Goal: Complete application form

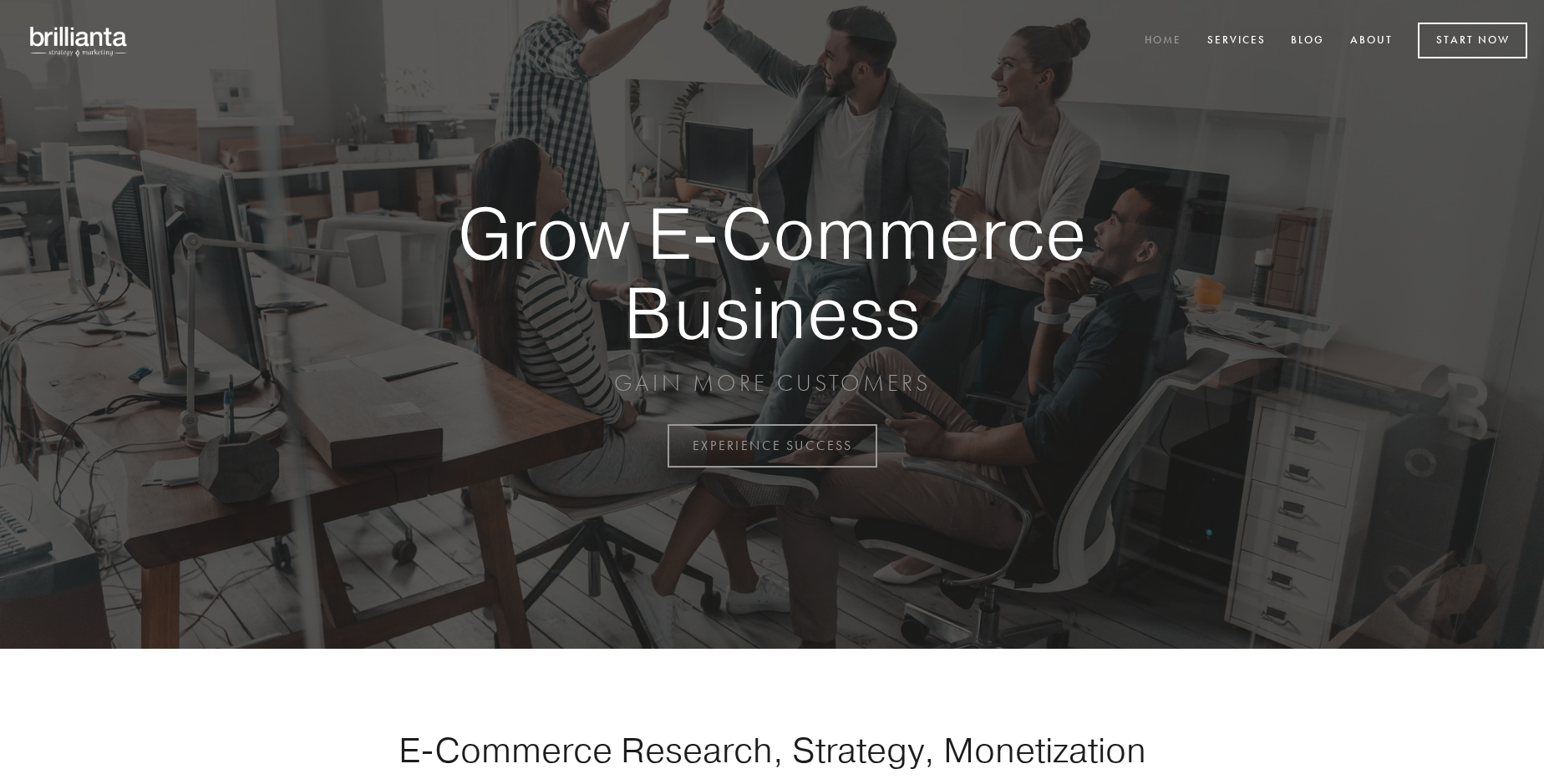
scroll to position [4379, 0]
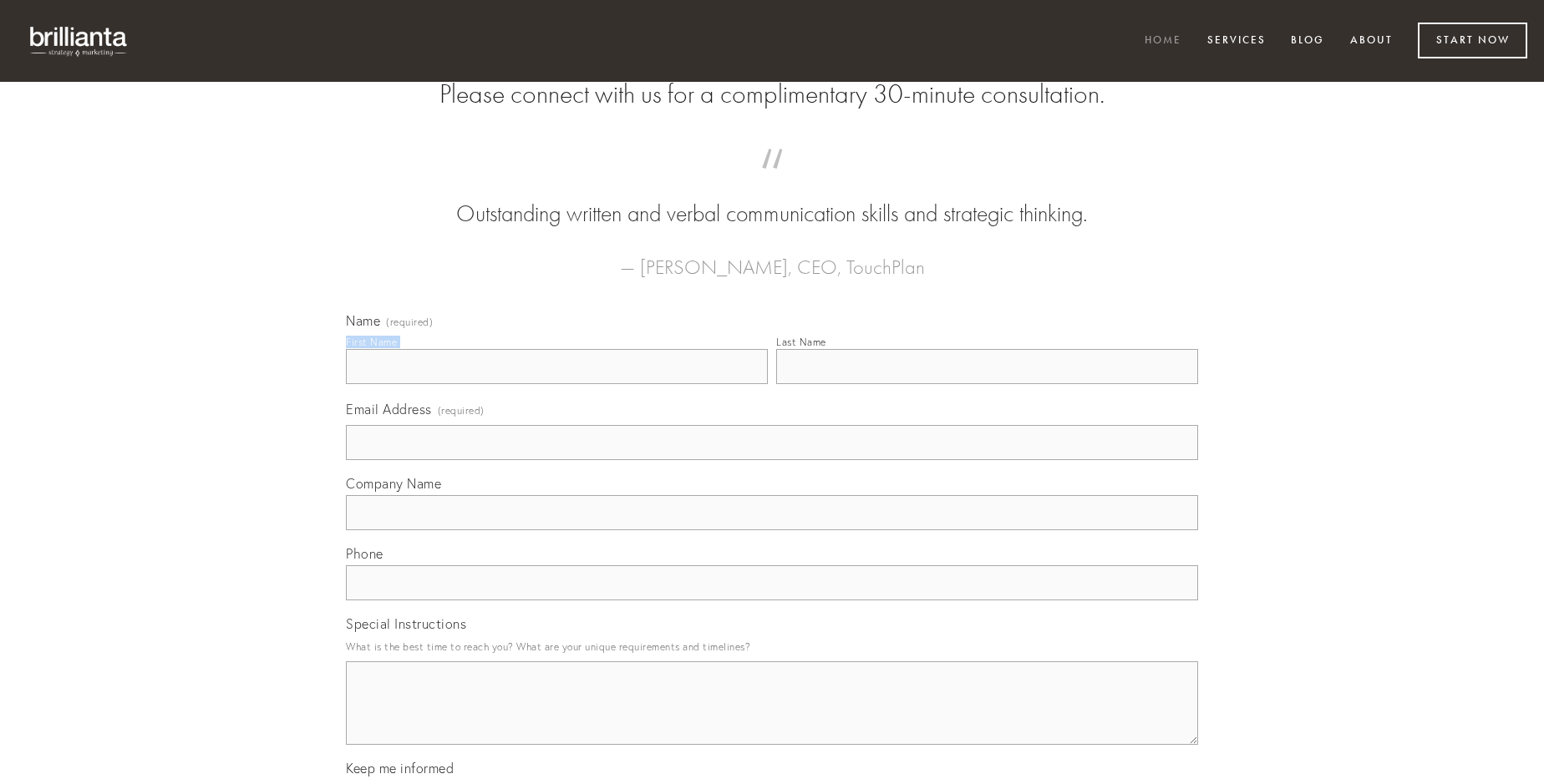
type input "[PERSON_NAME]"
click at [986, 384] on input "Last Name" at bounding box center [987, 367] width 422 height 35
type input "[PERSON_NAME]"
click at [772, 460] on input "Email Address (required)" at bounding box center [772, 442] width 852 height 35
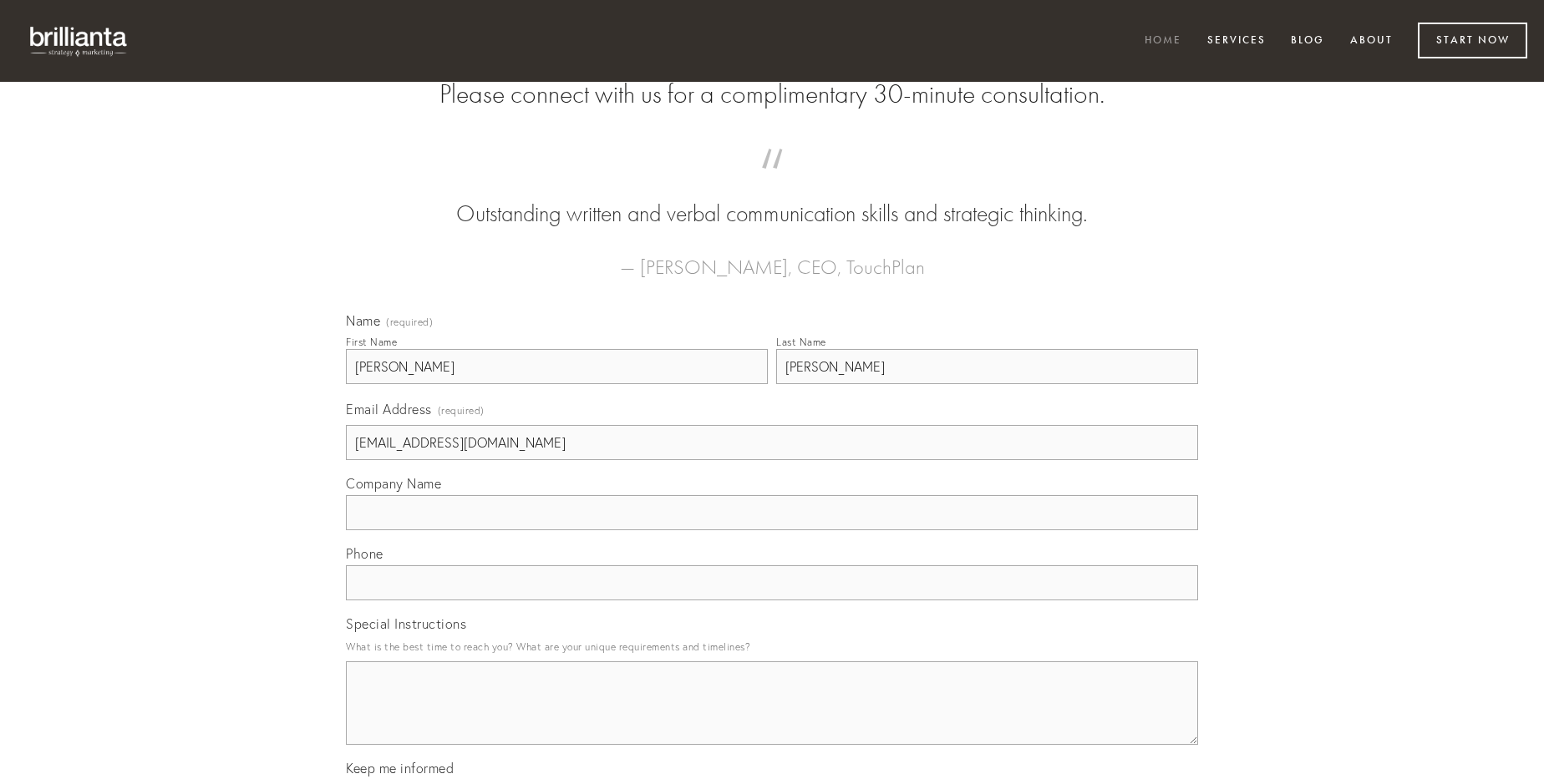
type input "[EMAIL_ADDRESS][DOMAIN_NAME]"
click at [772, 530] on input "Company Name" at bounding box center [772, 512] width 852 height 35
type input "anser"
click at [772, 601] on input "text" at bounding box center [772, 583] width 852 height 35
click at [772, 718] on textarea "Special Instructions" at bounding box center [772, 703] width 852 height 83
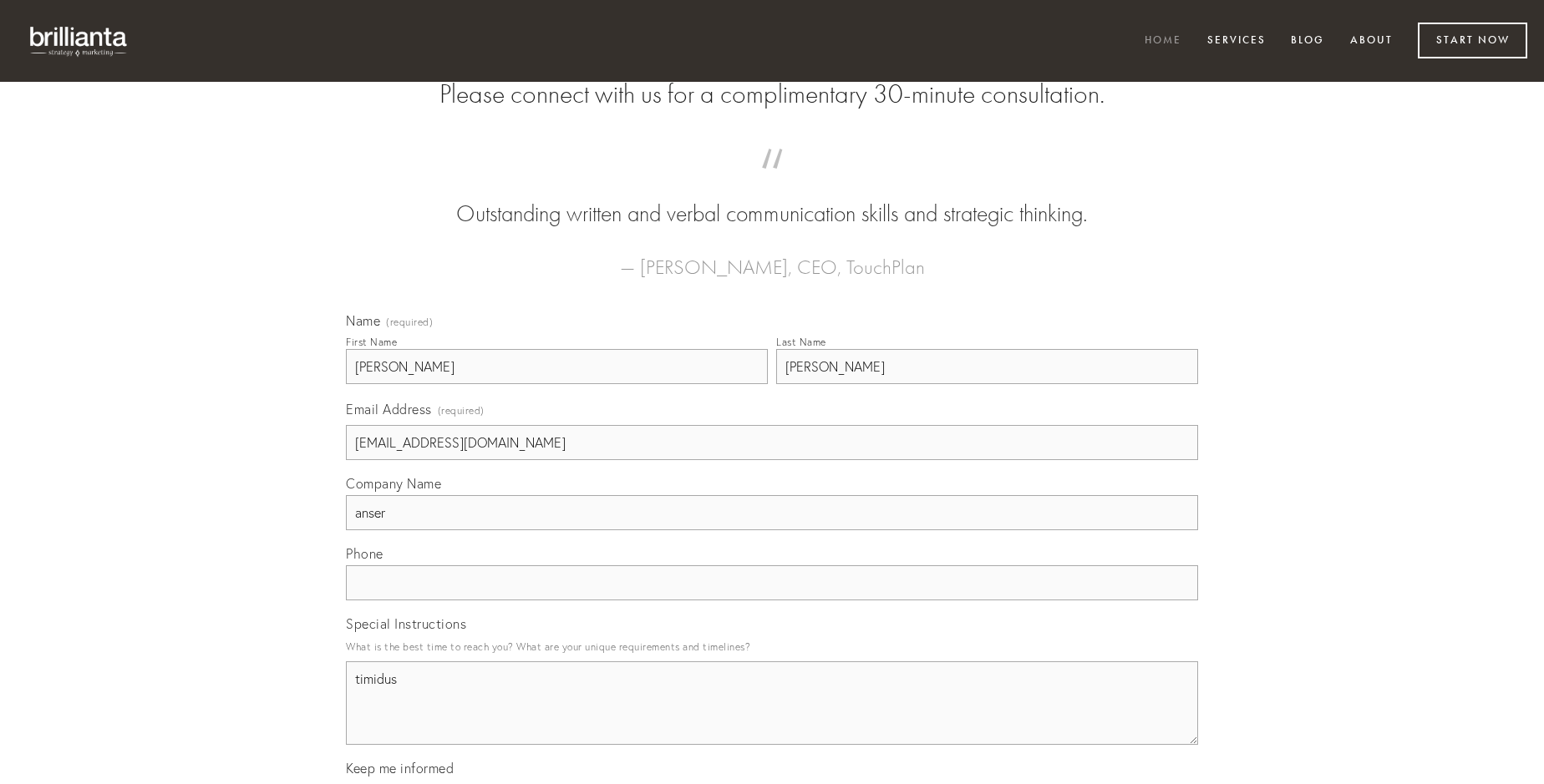
type textarea "timidus"
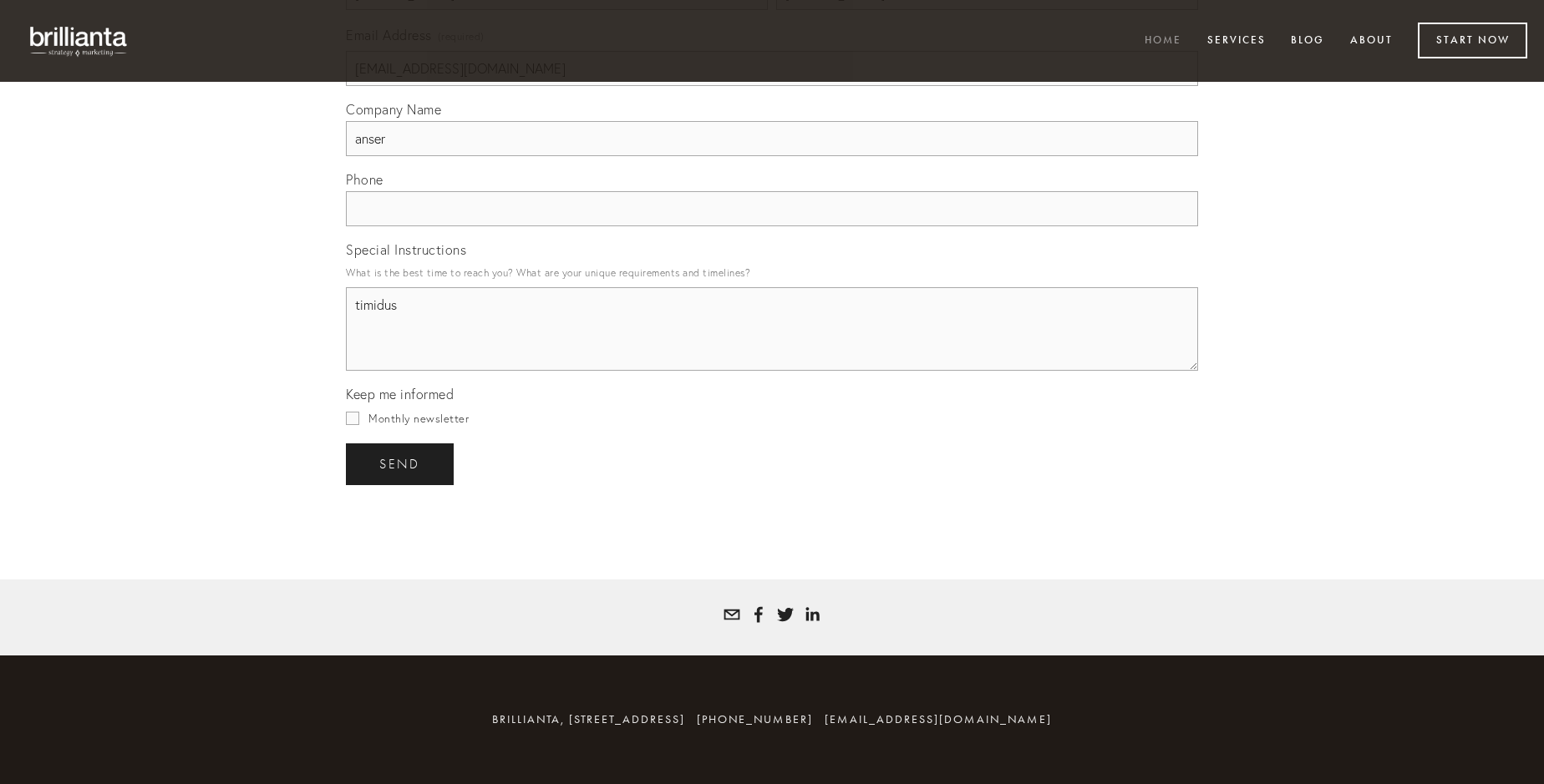
click at [401, 464] on span "send" at bounding box center [400, 464] width 41 height 15
